Goal: Transaction & Acquisition: Purchase product/service

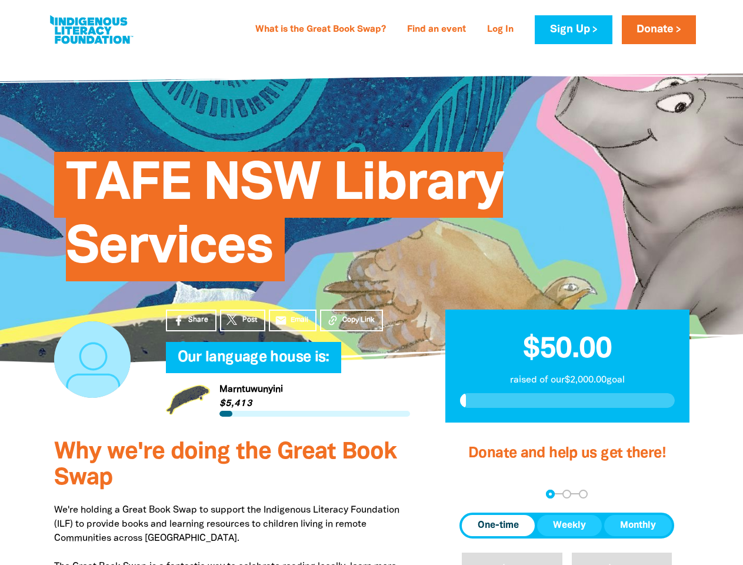
click at [371, 282] on div "TAFE NSW Library Services" at bounding box center [371, 207] width 671 height 239
click at [351, 320] on span "Copy Link" at bounding box center [358, 320] width 32 height 11
click at [475, 494] on div "arrow_back Back Step 1 Step 2 Step 3" at bounding box center [567, 494] width 215 height 9
click at [550, 494] on div "Navigate to step 1 of 3 to enter your donation amount" at bounding box center [550, 494] width 3 height 3
click at [498, 526] on span "One-time" at bounding box center [498, 525] width 41 height 14
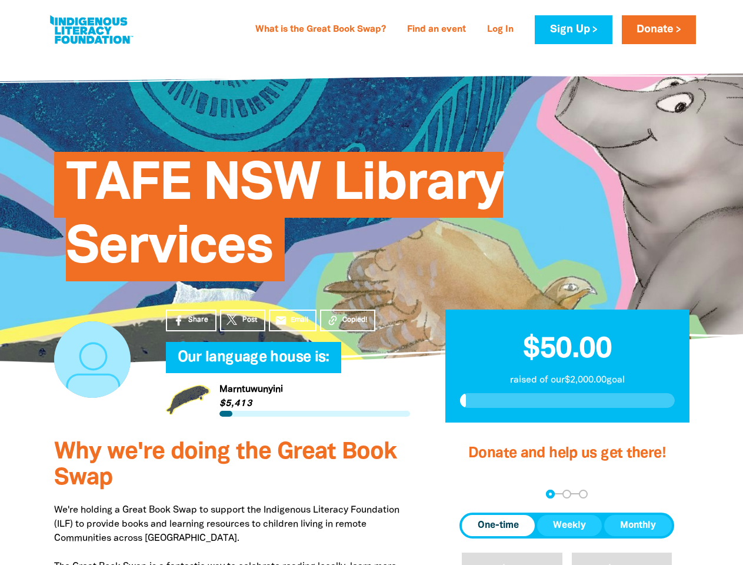
click at [570, 526] on span "Weekly" at bounding box center [569, 525] width 33 height 14
click at [638, 526] on span "Monthly" at bounding box center [638, 525] width 36 height 14
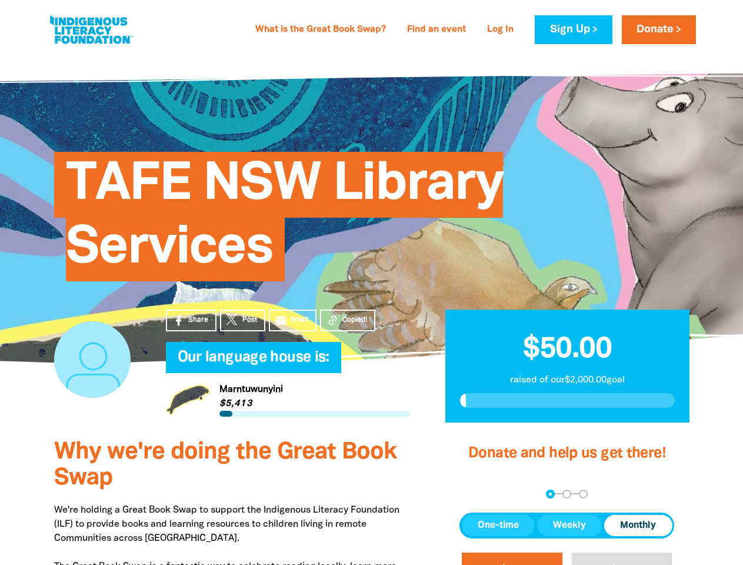
click at [512, 558] on button "$20" at bounding box center [512, 573] width 101 height 41
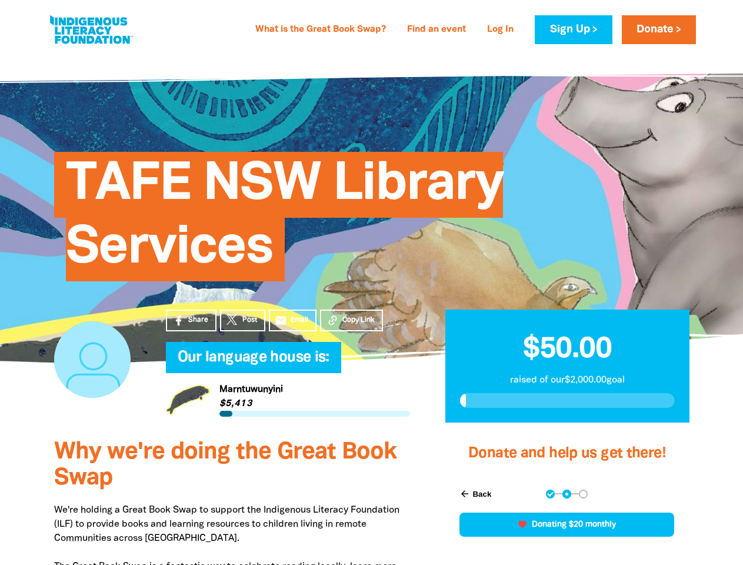
scroll to position [335, 0]
